Goal: Check status

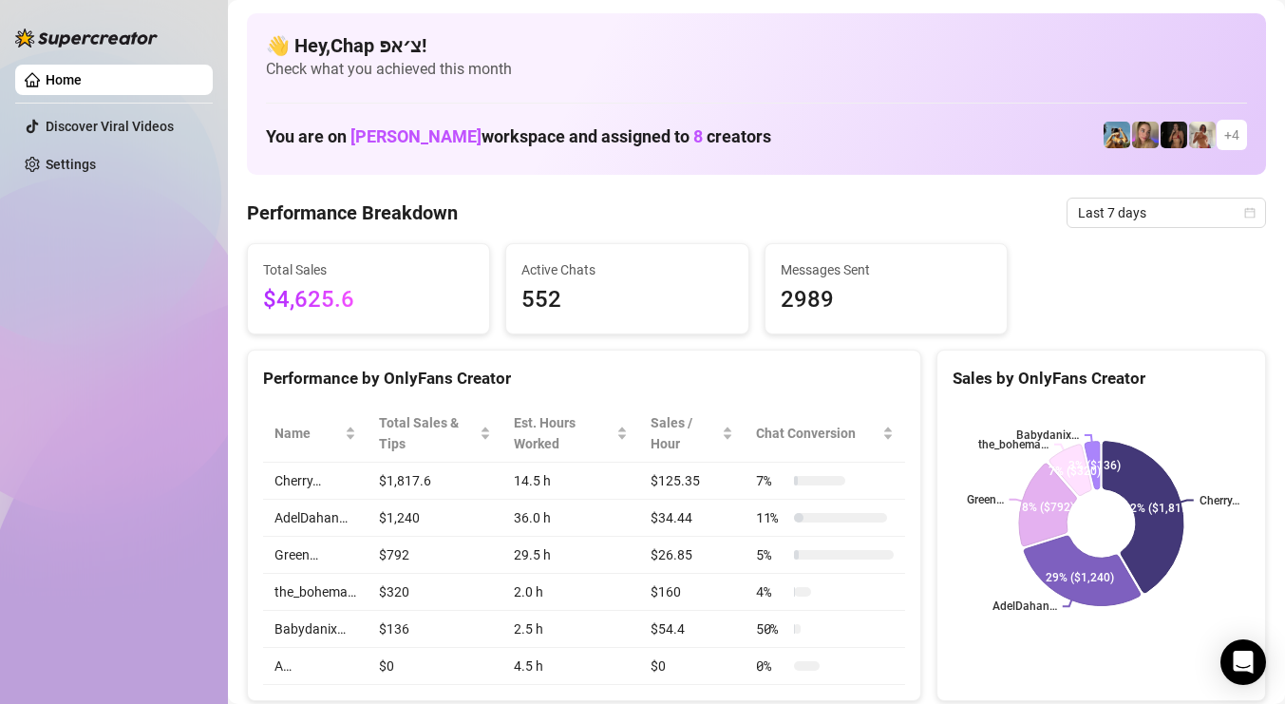
click at [1092, 202] on span "Last 7 days" at bounding box center [1166, 212] width 177 height 28
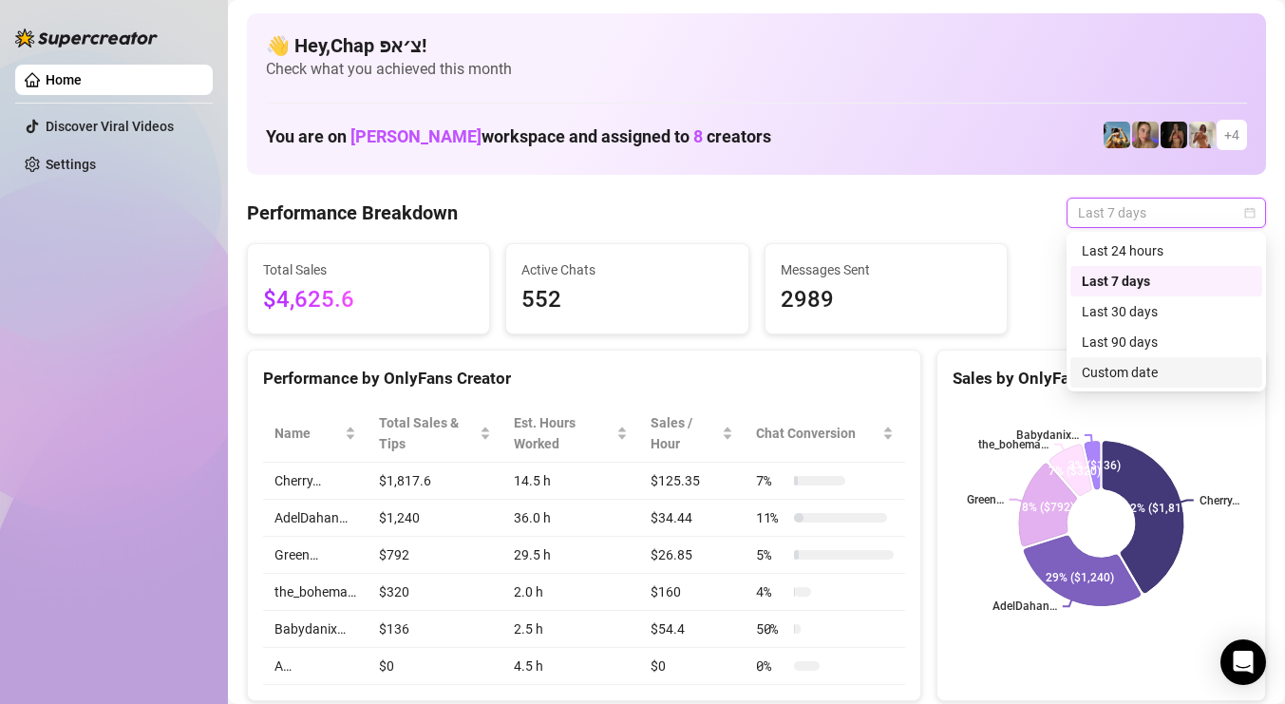
click at [1090, 372] on div "Custom date" at bounding box center [1165, 372] width 169 height 21
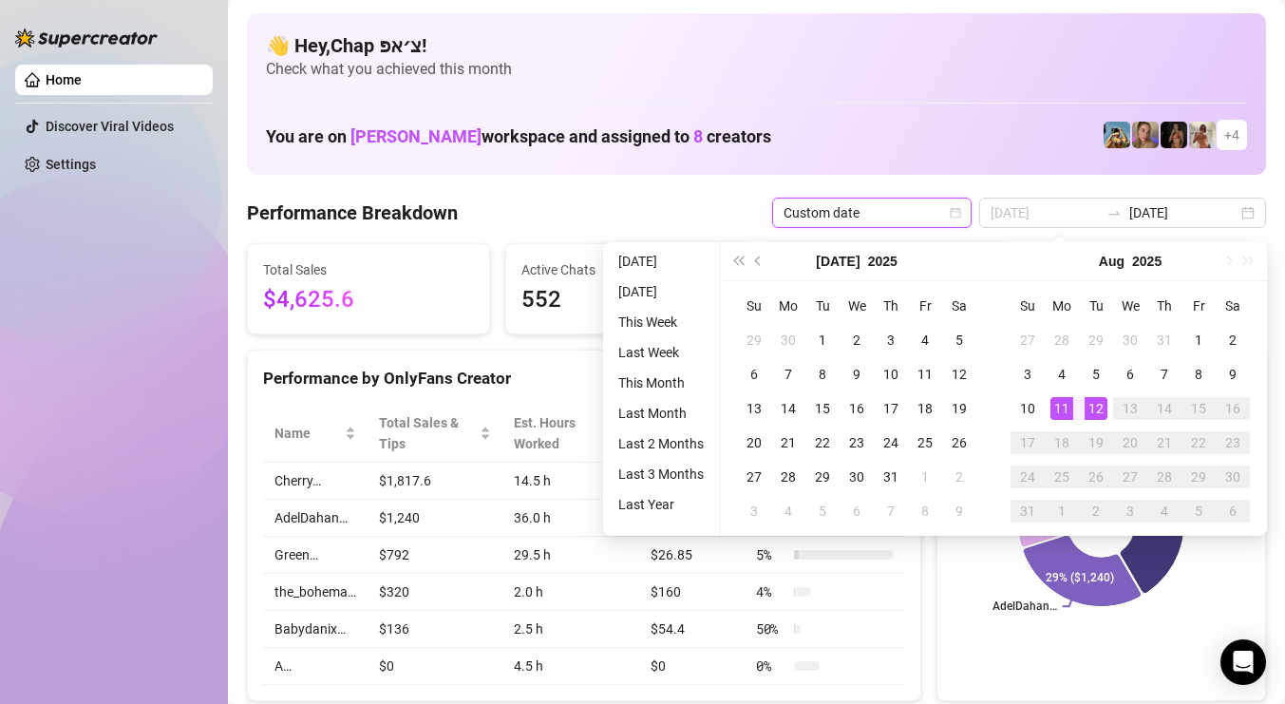
type input "[DATE]"
click at [1092, 405] on div "12" at bounding box center [1095, 408] width 23 height 23
type input "[DATE]"
